Goal: Task Accomplishment & Management: Manage account settings

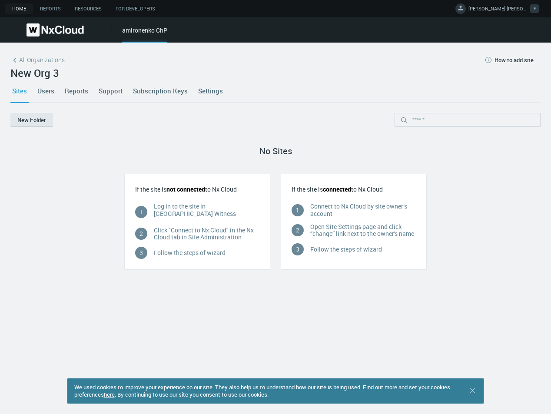
click at [498, 10] on span "[PERSON_NAME]-[PERSON_NAME]" at bounding box center [498, 10] width 61 height 10
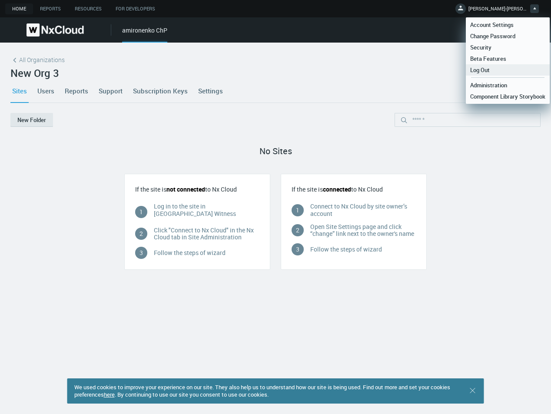
click at [496, 72] on link "Log Out" at bounding box center [508, 69] width 84 height 11
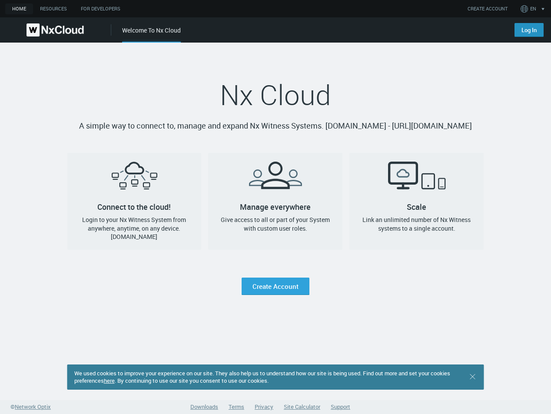
click at [530, 30] on link "Log In" at bounding box center [528, 30] width 29 height 14
